Goal: Information Seeking & Learning: Find specific fact

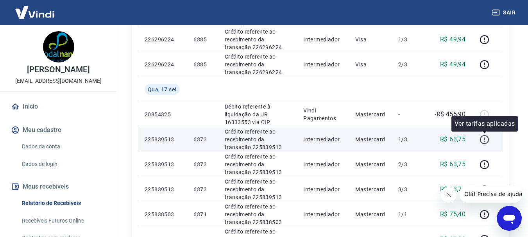
scroll to position [586, 0]
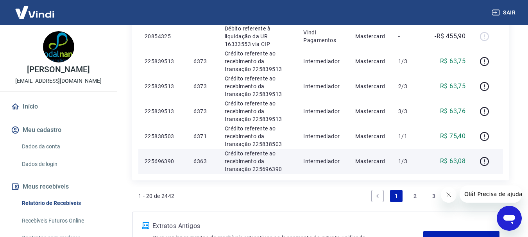
click at [197, 160] on p "6363" at bounding box center [202, 161] width 18 height 8
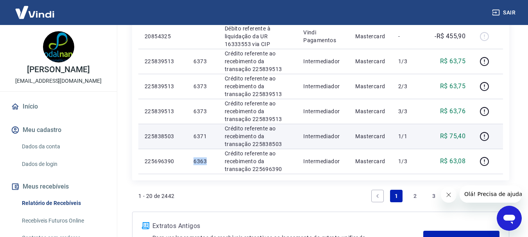
copy p "6363"
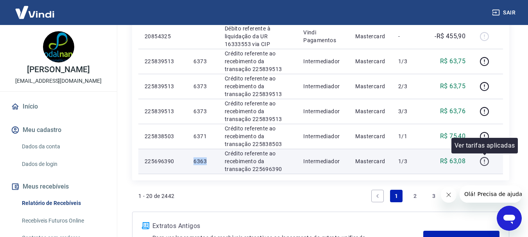
click at [482, 161] on icon "button" at bounding box center [484, 162] width 10 height 10
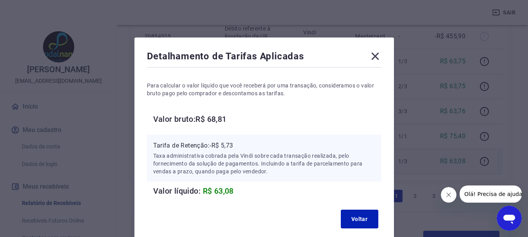
click at [227, 144] on p "Tarifa de Retenção: -R$ 5,73" at bounding box center [264, 145] width 222 height 9
copy p "5,73"
drag, startPoint x: 371, startPoint y: 56, endPoint x: 362, endPoint y: 111, distance: 55.0
click at [371, 56] on icon at bounding box center [375, 56] width 12 height 12
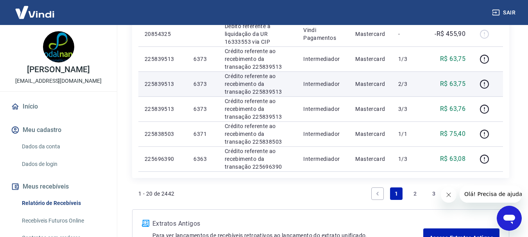
scroll to position [573, 0]
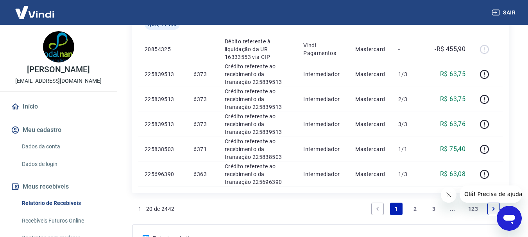
click at [418, 210] on link "2" at bounding box center [415, 209] width 12 height 12
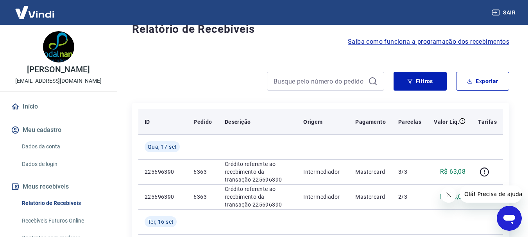
scroll to position [39, 0]
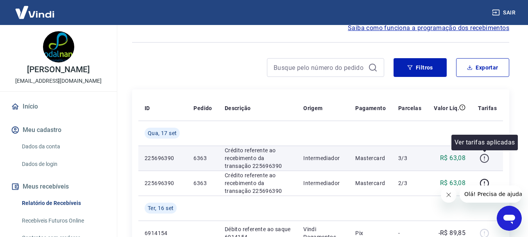
click at [484, 157] on icon "button" at bounding box center [484, 159] width 10 height 10
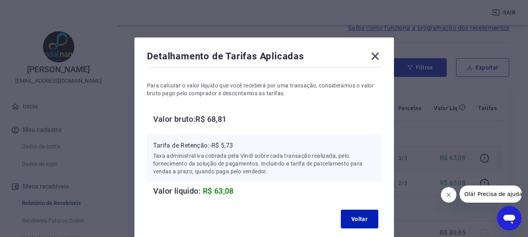
click at [236, 144] on p "Tarifa de Retenção: -R$ 5,73" at bounding box center [264, 145] width 222 height 9
click at [233, 144] on p "Tarifa de Retenção: -R$ 5,73" at bounding box center [264, 145] width 222 height 9
click at [227, 145] on p "Tarifa de Retenção: -R$ 5,73" at bounding box center [264, 145] width 222 height 9
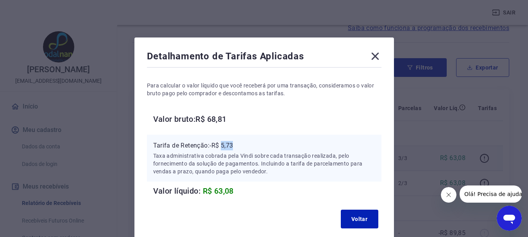
click at [227, 145] on p "Tarifa de Retenção: -R$ 5,73" at bounding box center [264, 145] width 222 height 9
copy p "5,73"
click at [375, 57] on icon at bounding box center [374, 56] width 7 height 7
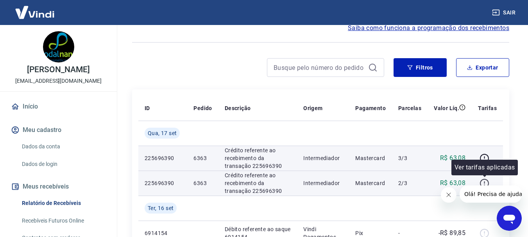
click at [484, 184] on icon "button" at bounding box center [484, 184] width 10 height 10
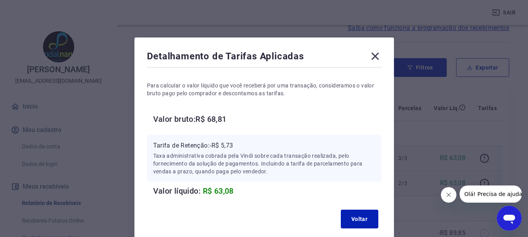
drag, startPoint x: 370, startPoint y: 46, endPoint x: 375, endPoint y: 57, distance: 12.8
click at [370, 47] on div "Detalhamento de Tarifas Aplicadas Para calcular o valor líquido que você recebe…" at bounding box center [263, 140] width 259 height 207
click at [375, 57] on icon at bounding box center [374, 56] width 7 height 7
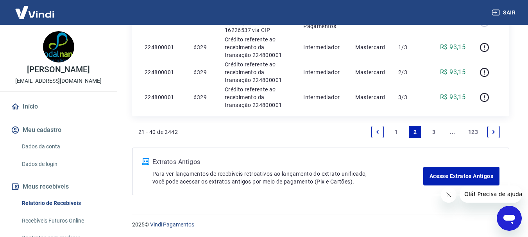
scroll to position [726, 0]
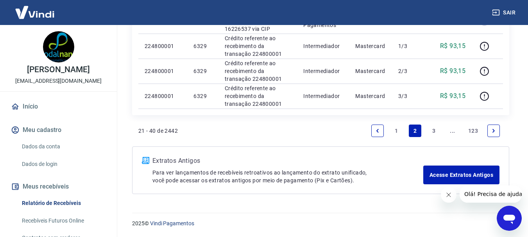
click at [394, 131] on link "1" at bounding box center [396, 131] width 12 height 12
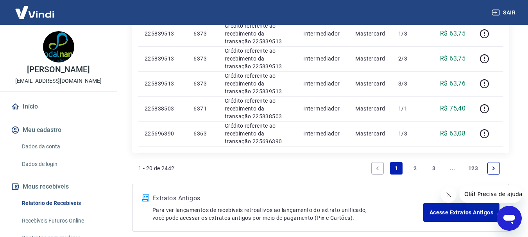
scroll to position [651, 0]
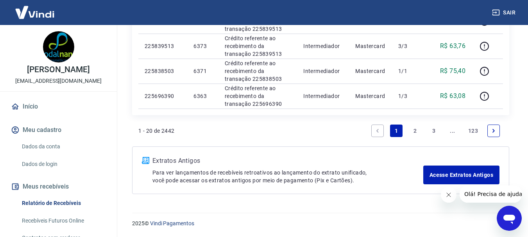
click at [294, 142] on div "1 - 20 de 2442 1 2 3 ... 123" at bounding box center [320, 133] width 377 height 25
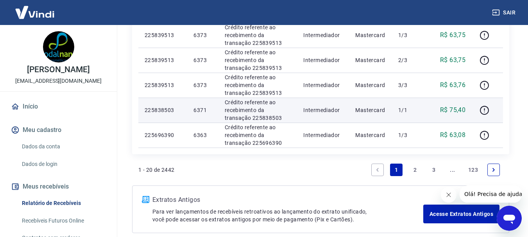
click at [196, 109] on p "6371" at bounding box center [202, 110] width 18 height 8
copy p "6371"
click at [484, 112] on icon "button" at bounding box center [484, 110] width 10 height 10
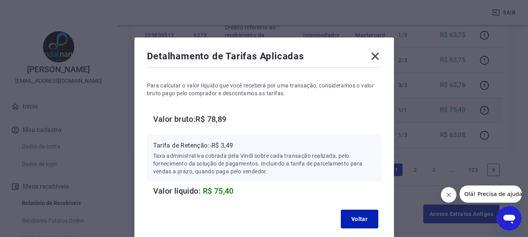
click at [369, 55] on icon at bounding box center [375, 56] width 12 height 12
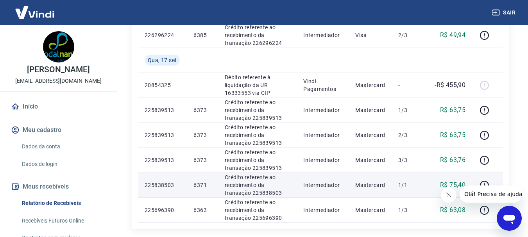
scroll to position [534, 0]
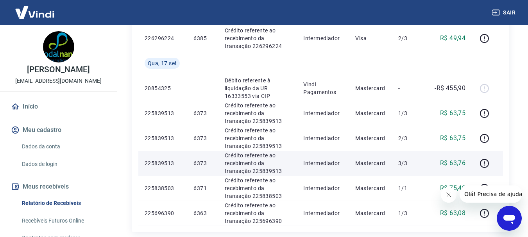
click at [201, 165] on p "6373" at bounding box center [202, 163] width 18 height 8
click at [200, 164] on p "6373" at bounding box center [202, 163] width 18 height 8
click at [200, 162] on p "6373" at bounding box center [202, 163] width 18 height 8
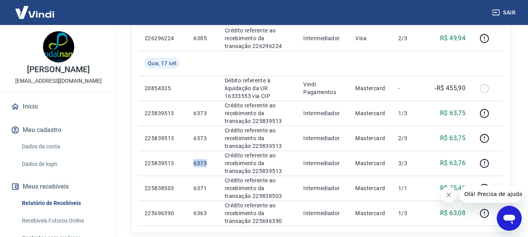
copy p "6373"
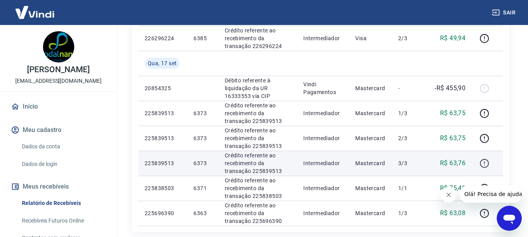
drag, startPoint x: 492, startPoint y: 163, endPoint x: 486, endPoint y: 163, distance: 6.2
click at [491, 163] on div at bounding box center [487, 163] width 19 height 12
click at [480, 161] on icon "button" at bounding box center [484, 164] width 10 height 10
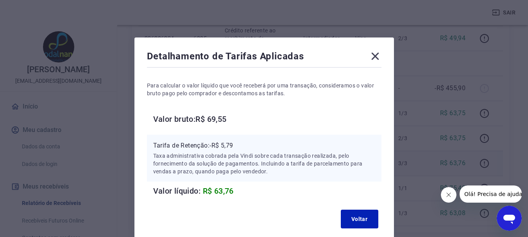
click at [229, 141] on p "Tarifa de Retenção: -R$ 5,79" at bounding box center [264, 145] width 222 height 9
copy p "5,79"
drag, startPoint x: 373, startPoint y: 57, endPoint x: 376, endPoint y: 62, distance: 5.4
click at [374, 57] on icon at bounding box center [374, 56] width 7 height 7
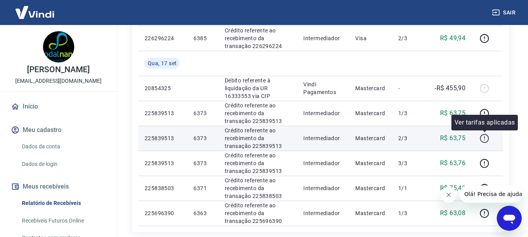
click at [488, 139] on icon "button" at bounding box center [484, 139] width 10 height 10
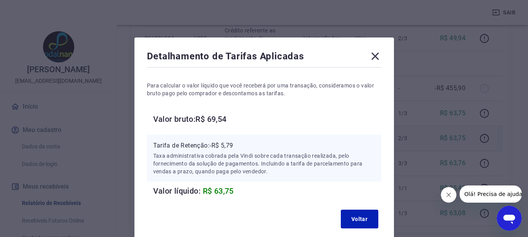
click at [373, 57] on icon at bounding box center [374, 56] width 7 height 7
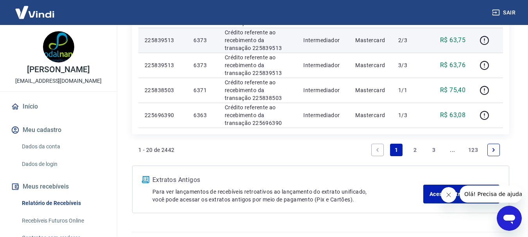
scroll to position [651, 0]
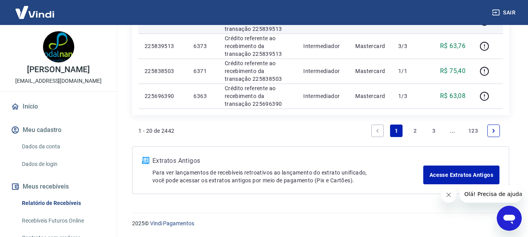
click at [412, 130] on link "2" at bounding box center [415, 131] width 12 height 12
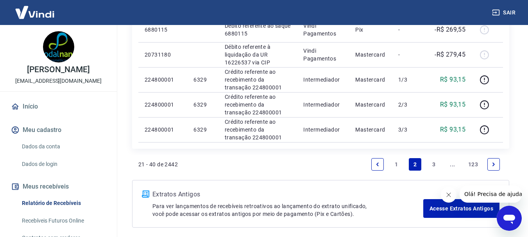
scroll to position [726, 0]
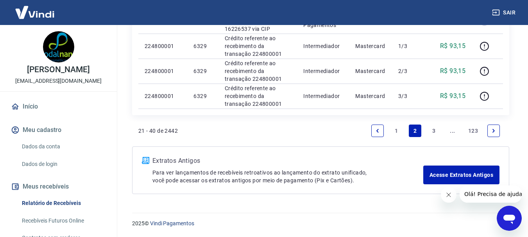
click at [400, 131] on link "1" at bounding box center [396, 131] width 12 height 12
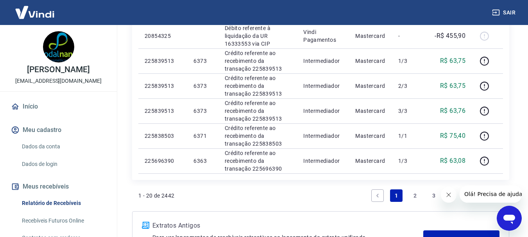
scroll to position [651, 0]
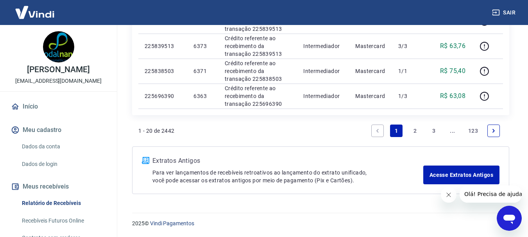
click at [411, 132] on link "2" at bounding box center [415, 131] width 12 height 12
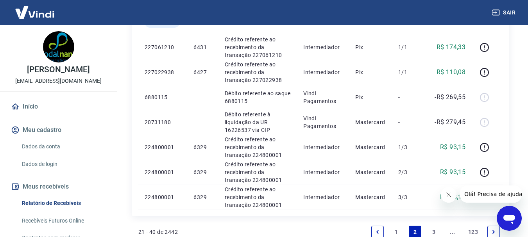
scroll to position [703, 0]
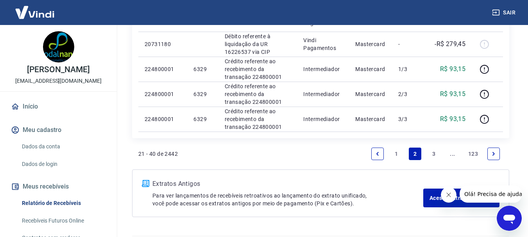
click at [395, 157] on link "1" at bounding box center [396, 154] width 12 height 12
